Goal: Task Accomplishment & Management: Use online tool/utility

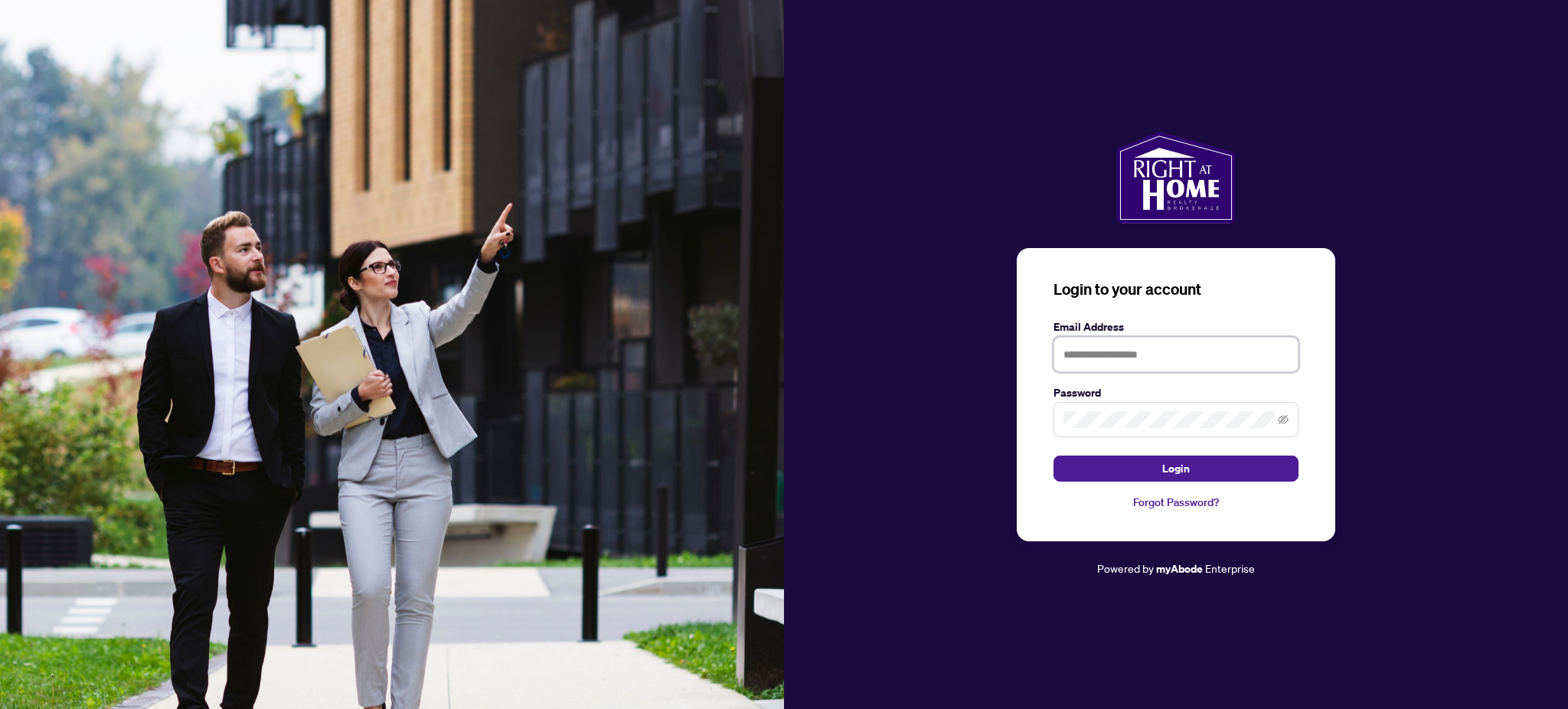
click at [1180, 340] on input "text" at bounding box center [1176, 354] width 245 height 35
type input "**********"
click at [1153, 472] on button "Login" at bounding box center [1176, 468] width 245 height 26
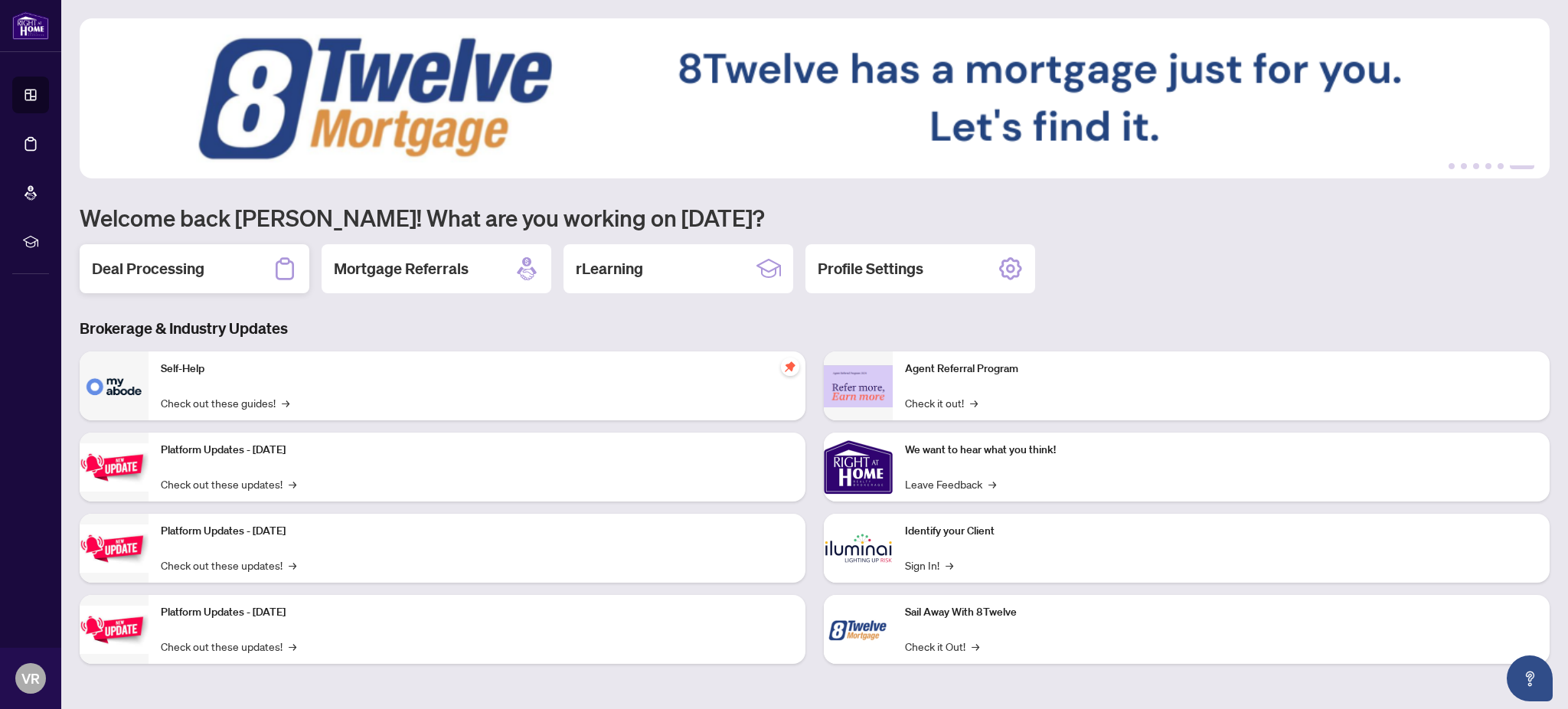
click at [147, 268] on h2 "Deal Processing" at bounding box center [148, 268] width 113 height 21
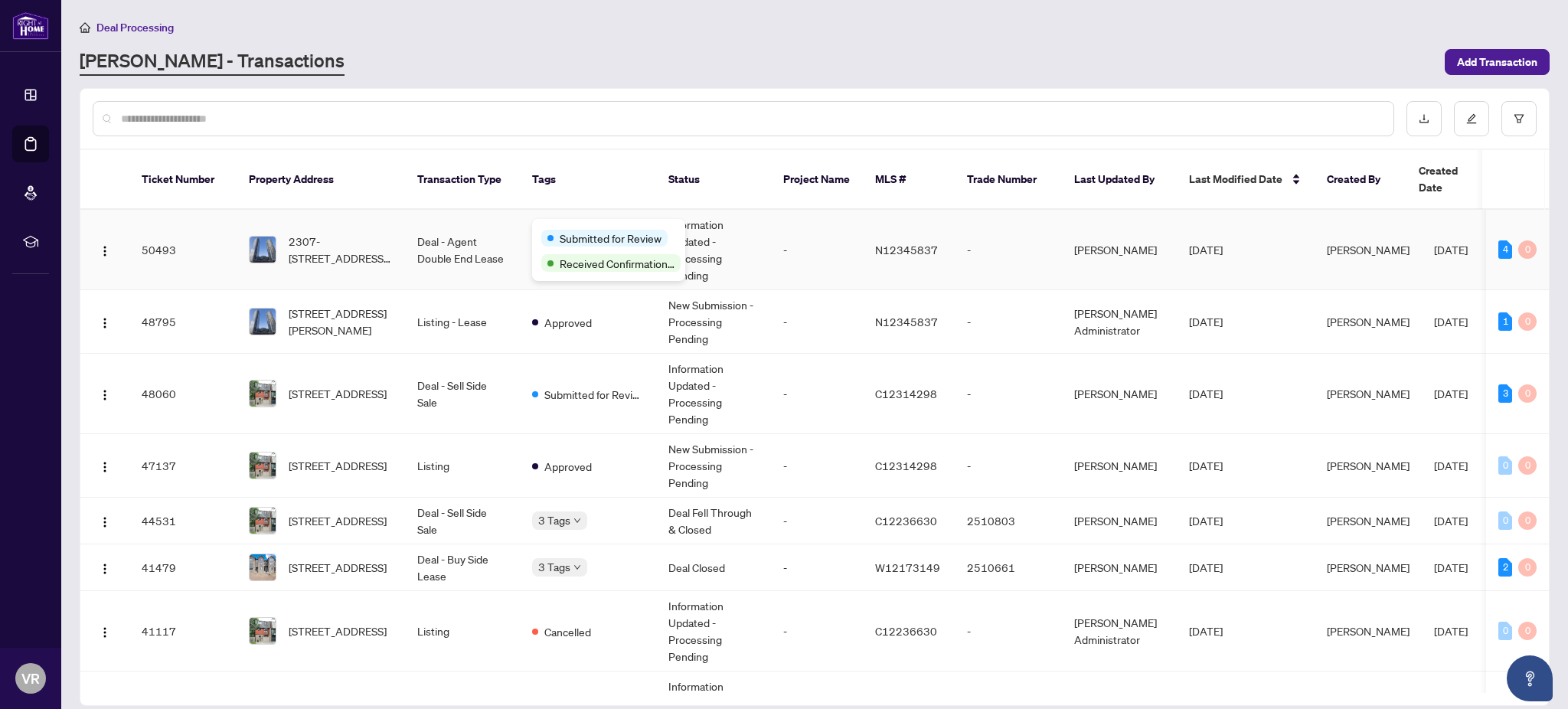
click at [560, 230] on span "Submitted for Review" at bounding box center [610, 238] width 102 height 17
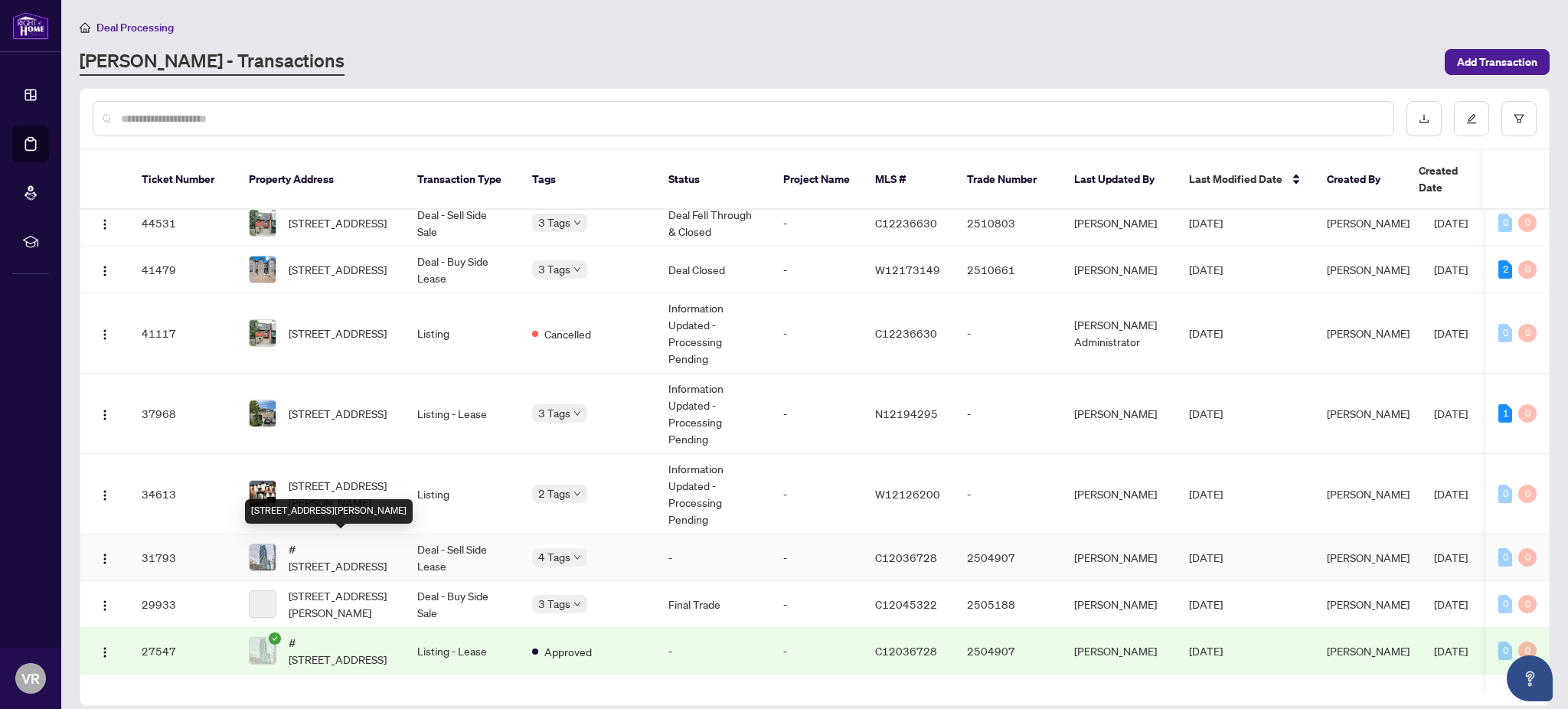
scroll to position [306, 0]
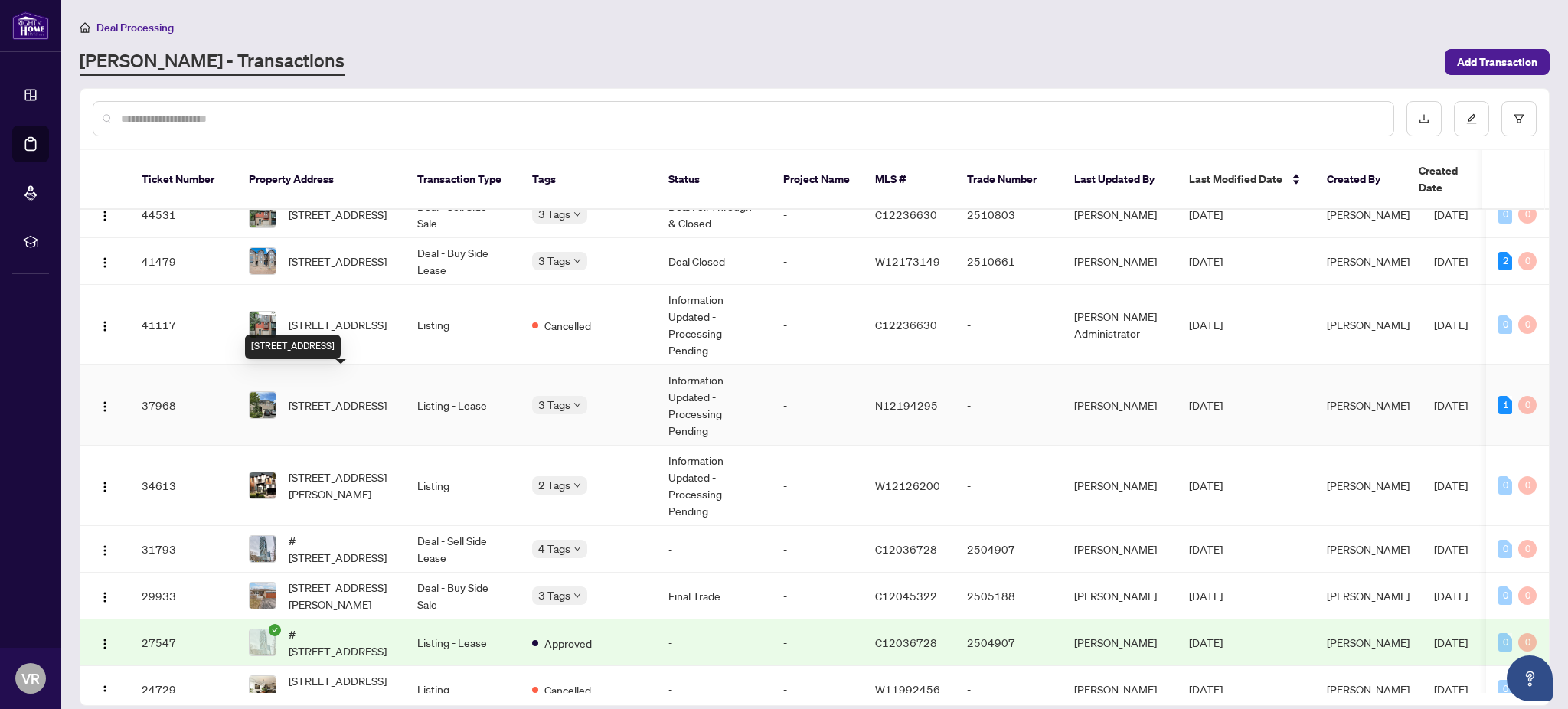
click at [341, 397] on span "[STREET_ADDRESS]" at bounding box center [338, 405] width 98 height 17
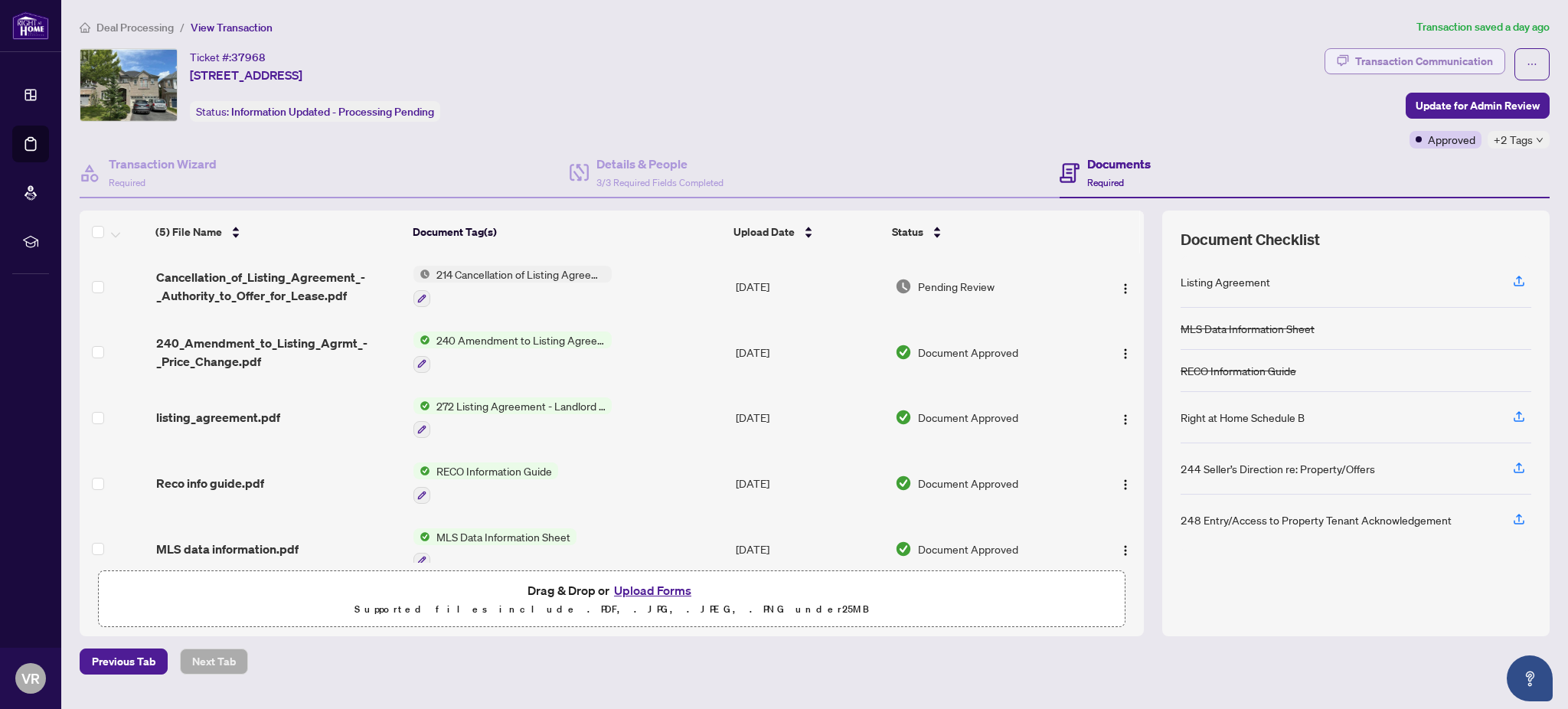
click at [1454, 61] on div "Transaction Communication" at bounding box center [1424, 61] width 138 height 24
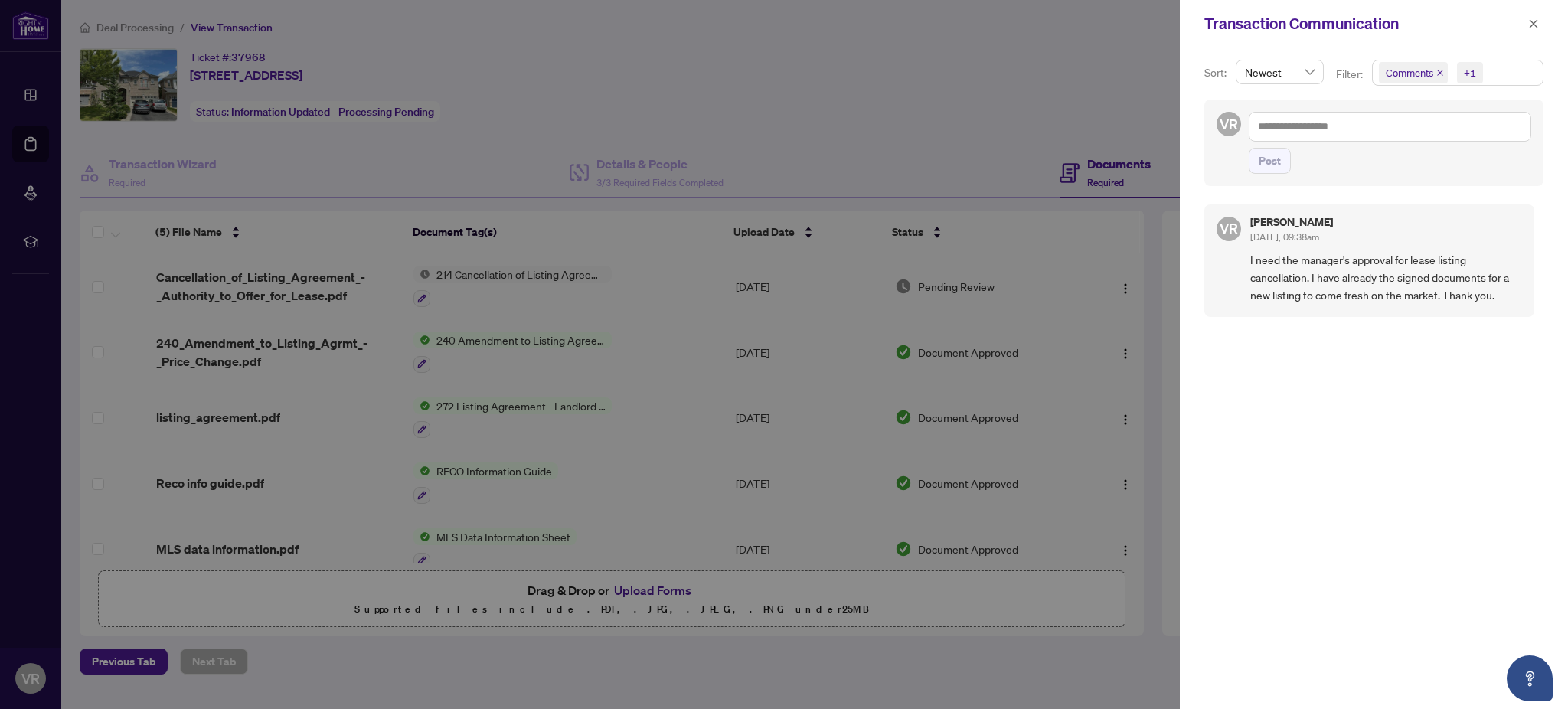
drag, startPoint x: 1536, startPoint y: 21, endPoint x: 1526, endPoint y: 30, distance: 13.5
click at [1536, 22] on icon "close" at bounding box center [1533, 24] width 11 height 11
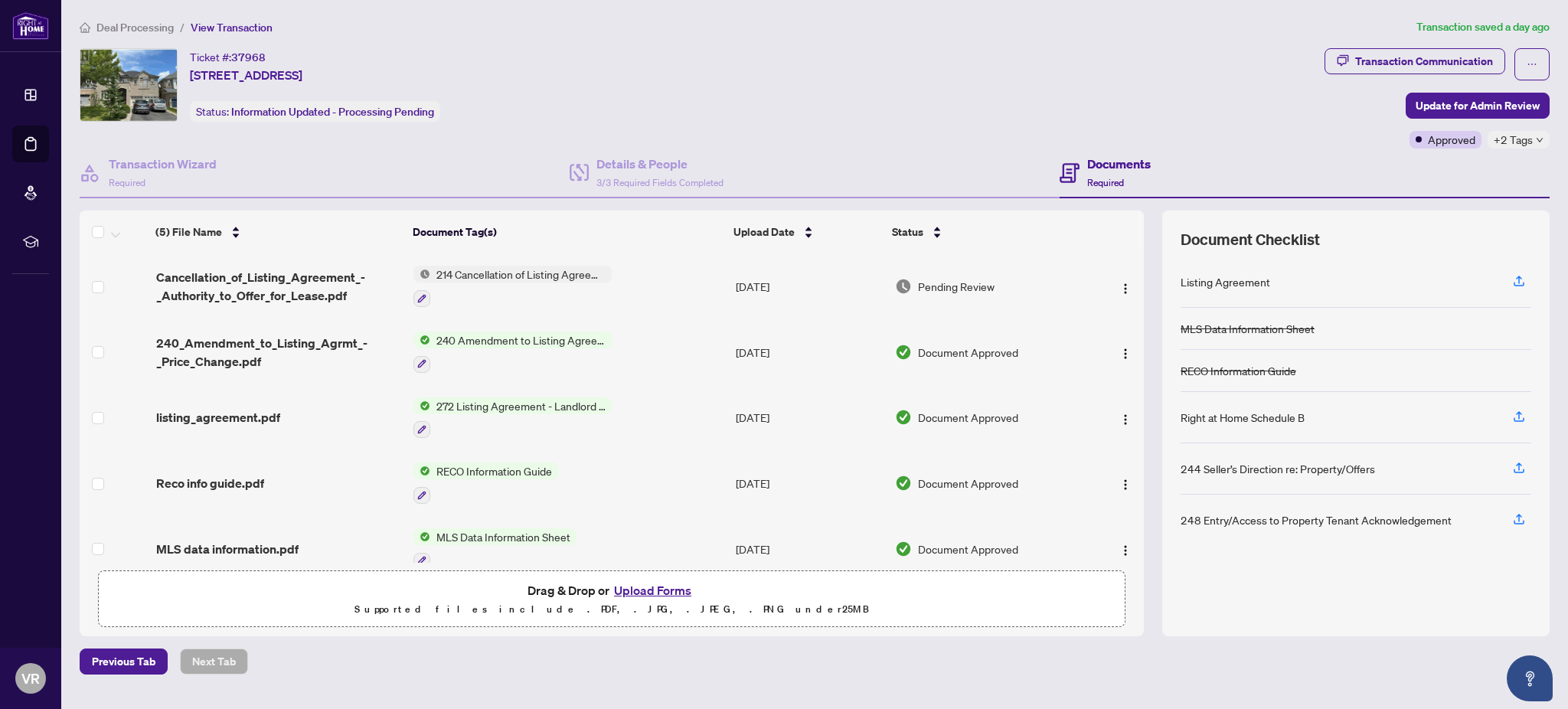
click at [1161, 9] on main "Deal Processing / View Transaction Transaction saved a day ago Ticket #: 37968 …" at bounding box center [814, 354] width 1507 height 709
click at [250, 286] on span "Cancellation_of_Listing_Agreement_-_Authority_to_Offer_for_Lease.pdf" at bounding box center [278, 286] width 245 height 37
